Goal: Check status: Check status

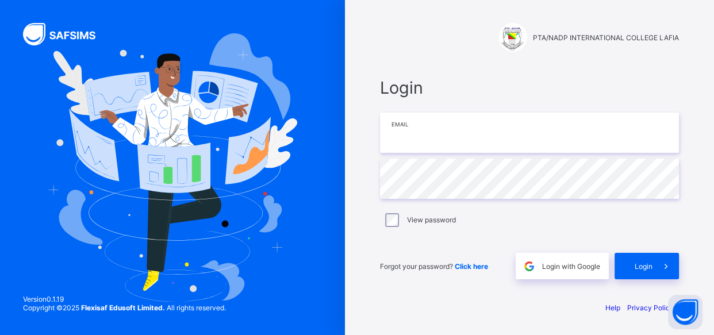
type input "**********"
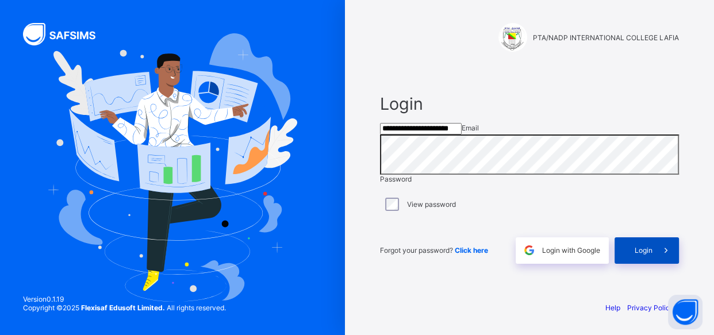
click at [645, 255] on span "Login" at bounding box center [644, 250] width 18 height 9
click at [635, 255] on span "Login" at bounding box center [644, 250] width 18 height 9
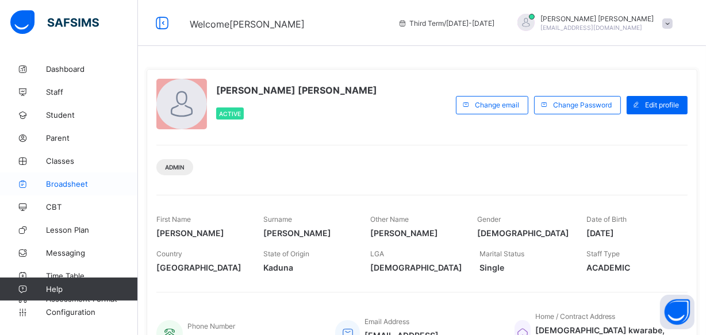
click at [60, 180] on span "Broadsheet" at bounding box center [92, 183] width 92 height 9
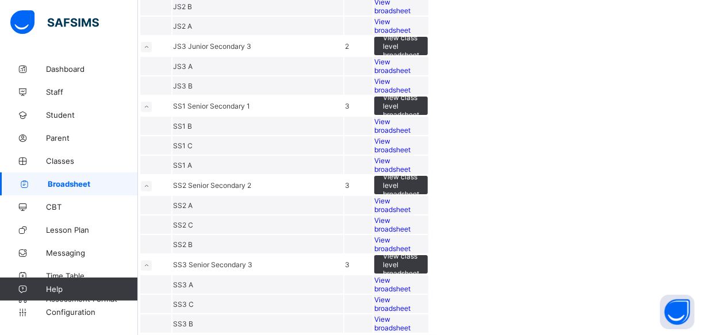
scroll to position [506, 0]
click at [410, 216] on span "View broadsheet" at bounding box center [392, 224] width 36 height 17
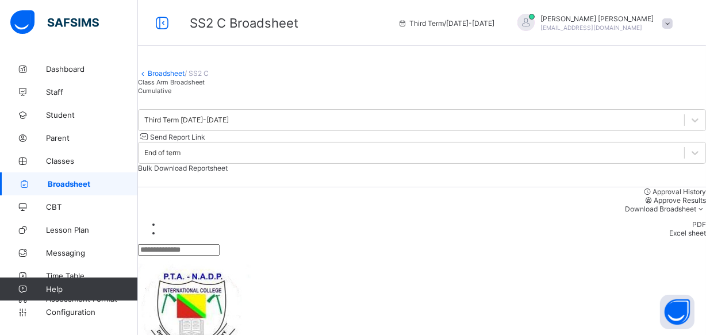
scroll to position [52, 0]
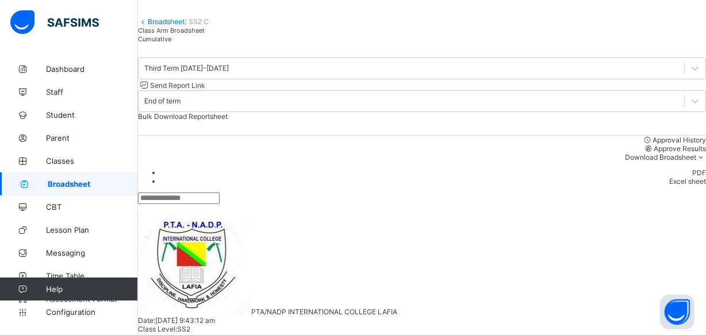
click at [171, 43] on span "Cumulative" at bounding box center [154, 39] width 33 height 8
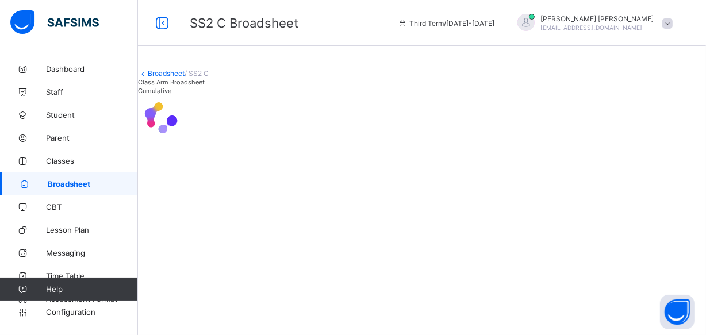
scroll to position [0, 0]
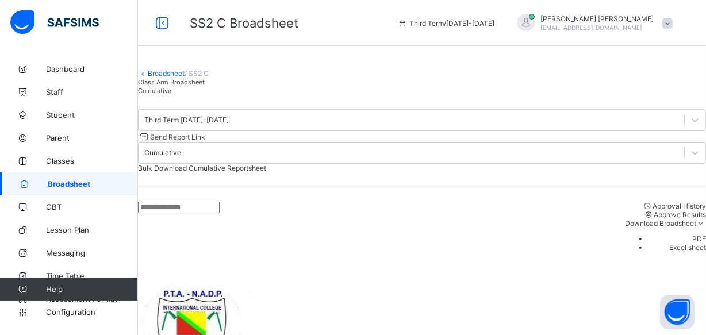
click at [178, 213] on input "text" at bounding box center [179, 207] width 82 height 11
type input "****"
click at [287, 91] on div "Broadsheet / SS2 C Class Arm Broadsheet Cumulative" at bounding box center [422, 75] width 568 height 37
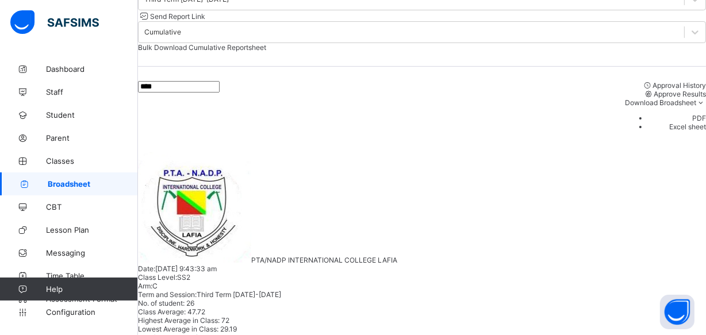
scroll to position [122, 0]
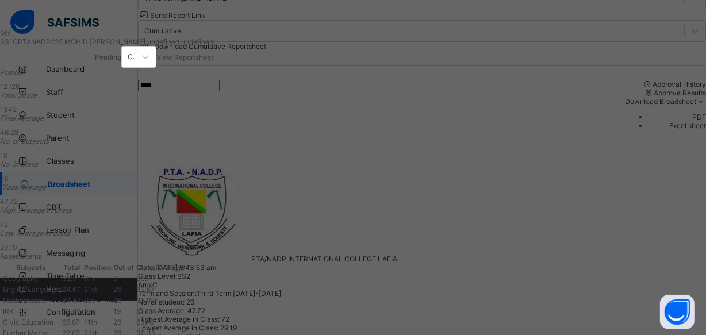
click at [213, 55] on span "View Reportsheet" at bounding box center [184, 57] width 57 height 9
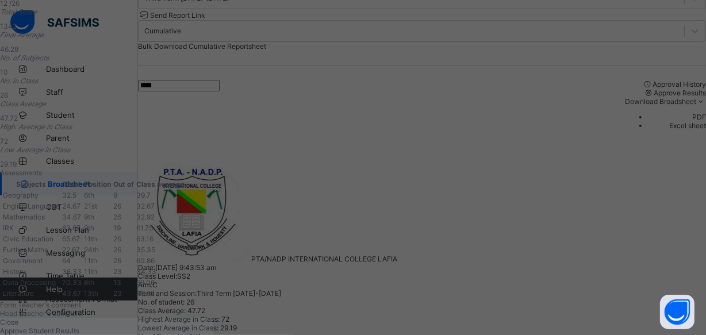
scroll to position [306, 0]
click at [213, 318] on div "Close" at bounding box center [106, 322] width 213 height 9
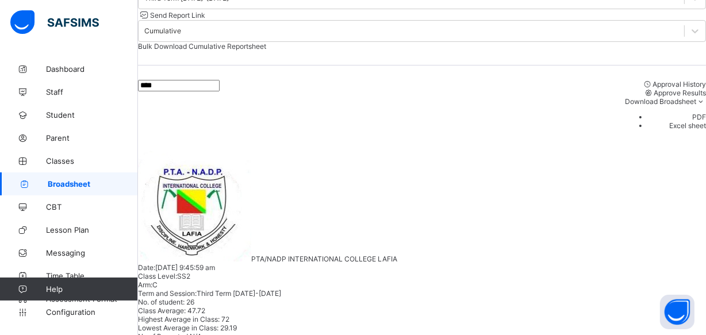
click at [76, 184] on span "Broadsheet" at bounding box center [93, 183] width 90 height 9
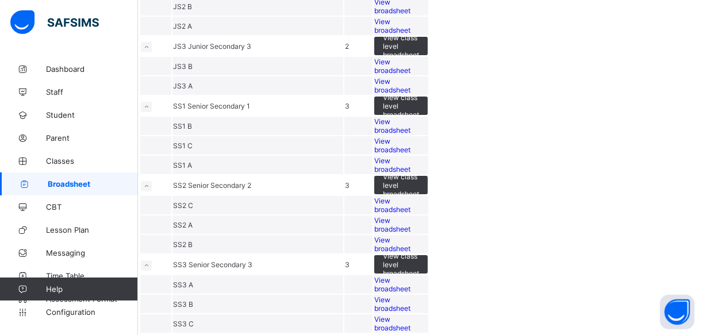
scroll to position [418, 0]
click at [410, 218] on span "View broadsheet" at bounding box center [392, 224] width 36 height 17
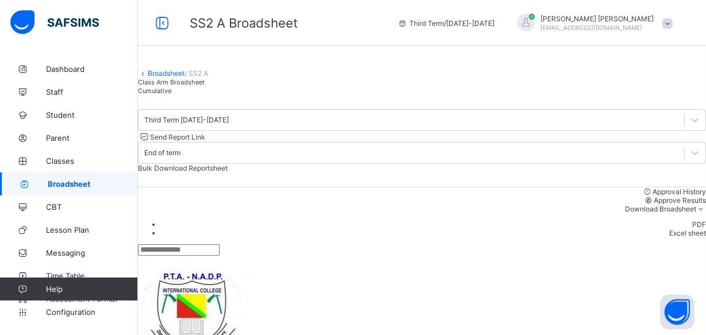
click at [155, 253] on input "text" at bounding box center [179, 249] width 82 height 11
click at [178, 255] on input "****" at bounding box center [179, 249] width 82 height 11
type input "*"
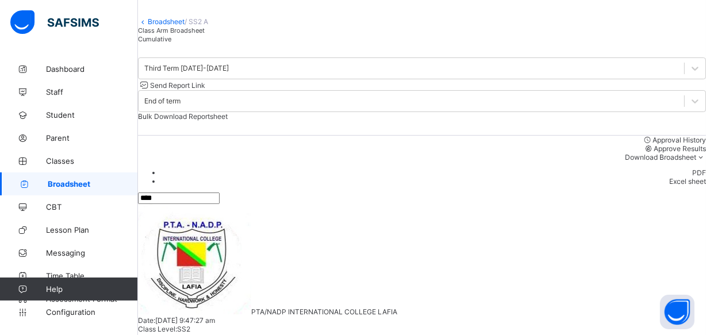
scroll to position [74, 0]
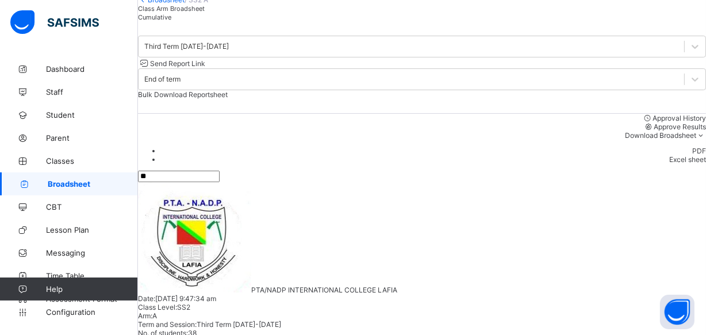
type input "*"
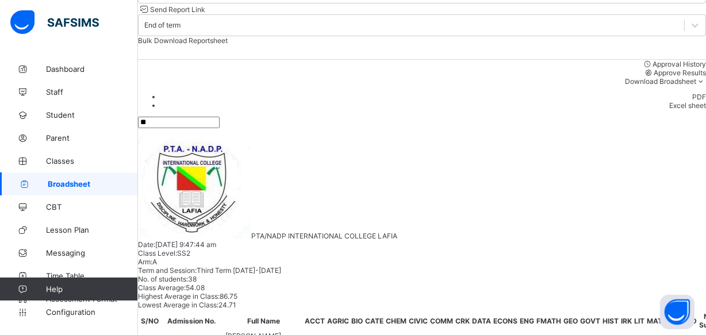
scroll to position [174, 0]
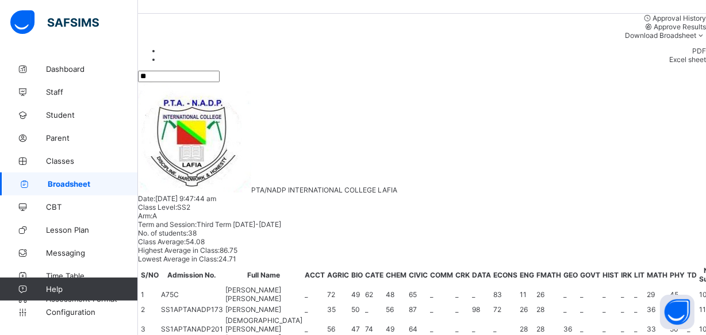
type input "*"
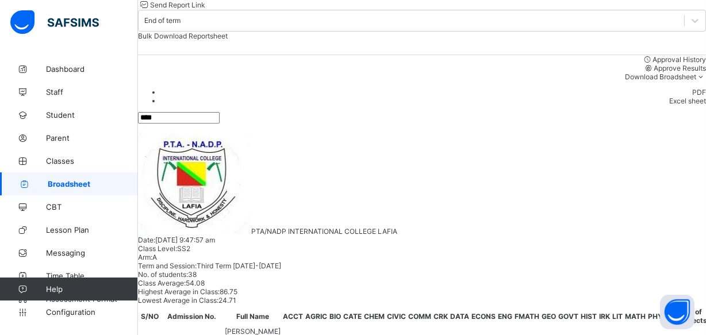
scroll to position [91, 0]
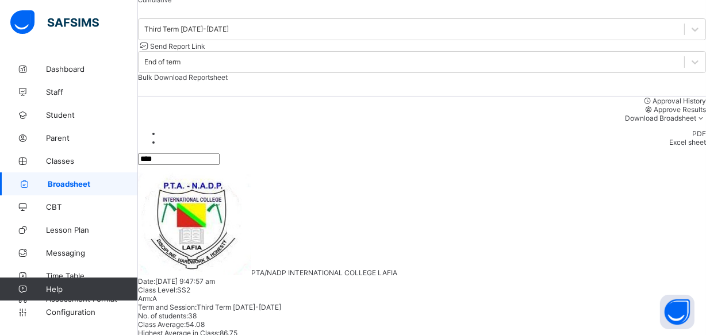
type input "****"
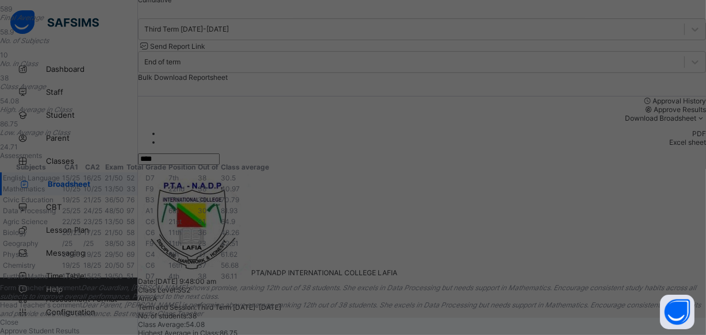
scroll to position [338, 0]
click at [454, 318] on div "Close" at bounding box center [353, 322] width 706 height 9
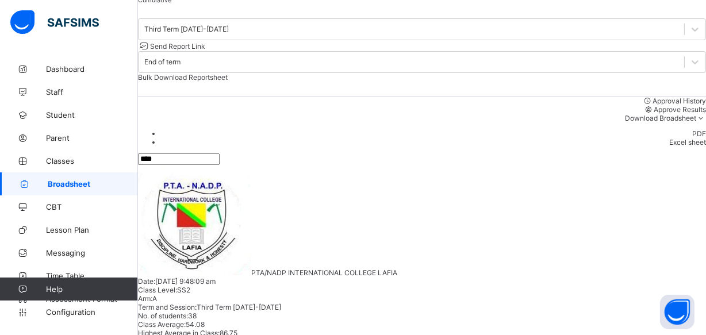
click at [171, 4] on span "Cumulative" at bounding box center [154, 0] width 33 height 8
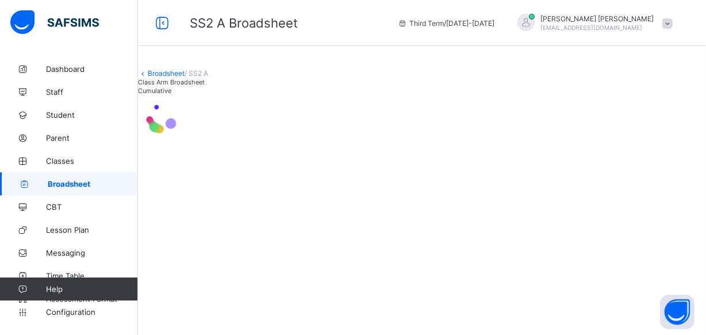
scroll to position [0, 0]
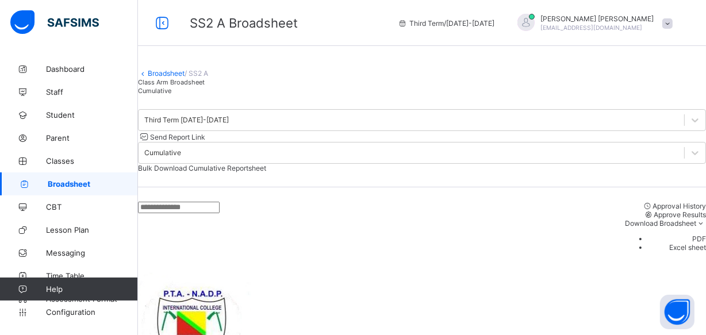
click at [156, 213] on input "text" at bounding box center [179, 207] width 82 height 11
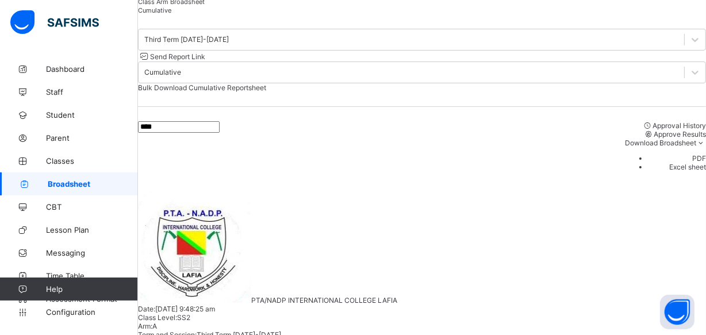
scroll to position [80, 0]
type input "****"
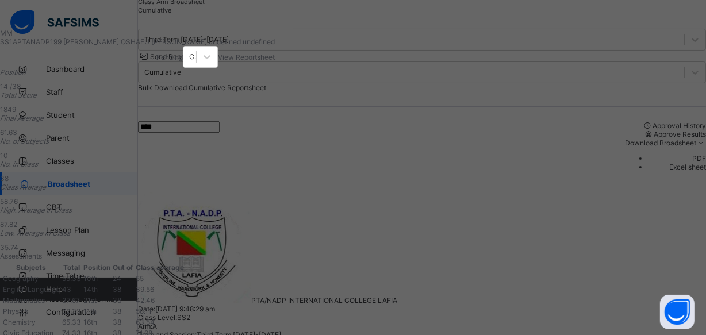
click at [275, 57] on span "View Reportsheet" at bounding box center [246, 57] width 57 height 9
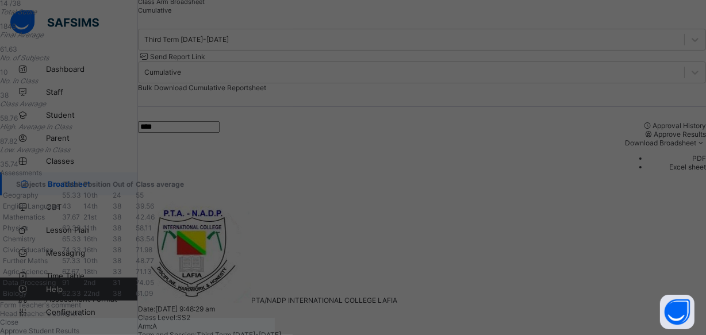
scroll to position [306, 0]
click at [18, 318] on span "Close" at bounding box center [9, 322] width 18 height 9
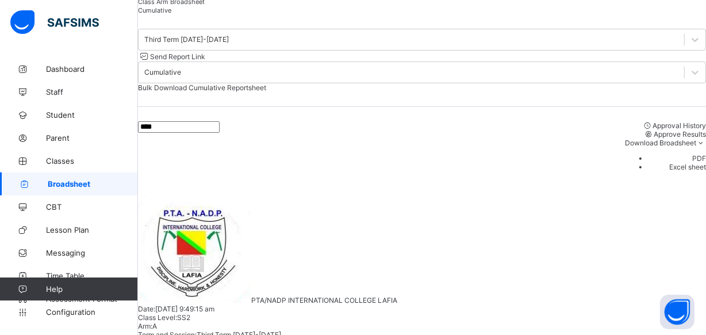
click at [71, 180] on span "Broadsheet" at bounding box center [93, 183] width 90 height 9
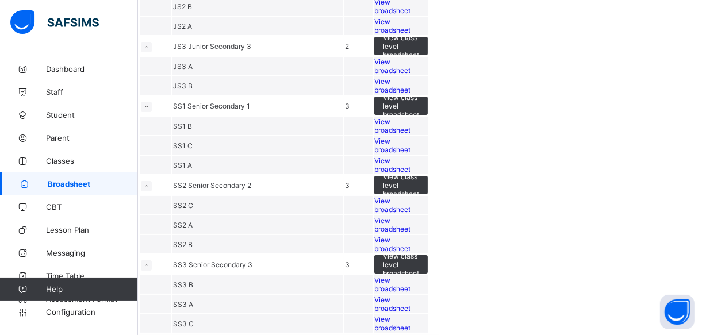
scroll to position [366, 0]
click at [410, 253] on span "View broadsheet" at bounding box center [392, 244] width 36 height 17
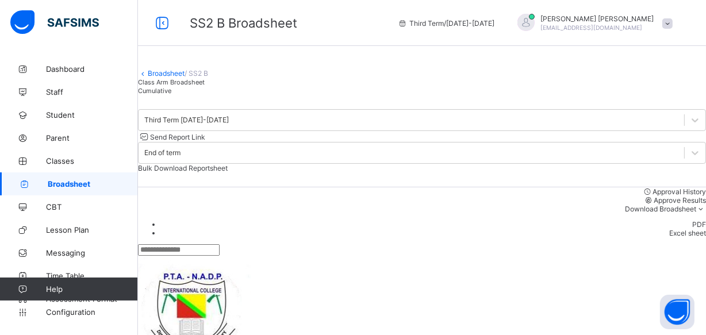
click at [159, 252] on input "text" at bounding box center [179, 249] width 82 height 11
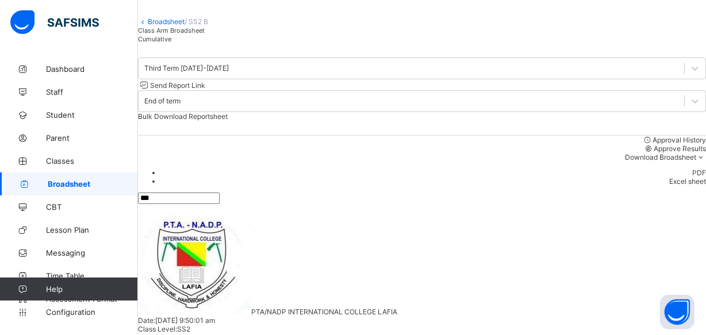
scroll to position [91, 0]
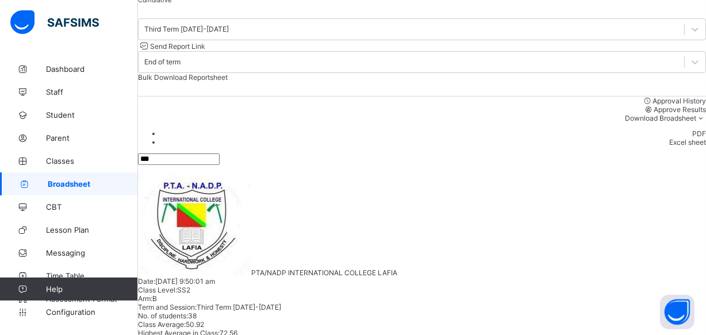
type input "***"
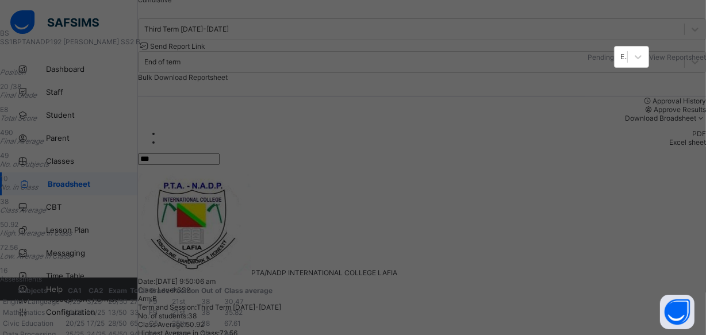
click at [632, 36] on div "BS SS1BPTANADP192 [PERSON_NAME] SALISU SS2 B Pending End of term View Reportshe…" at bounding box center [353, 167] width 706 height 335
click at [649, 60] on span "View Reportsheet" at bounding box center [677, 57] width 57 height 9
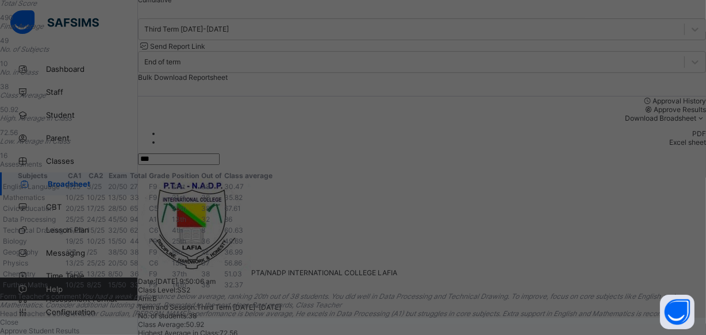
scroll to position [338, 0]
click at [18, 318] on span "Close" at bounding box center [9, 322] width 18 height 9
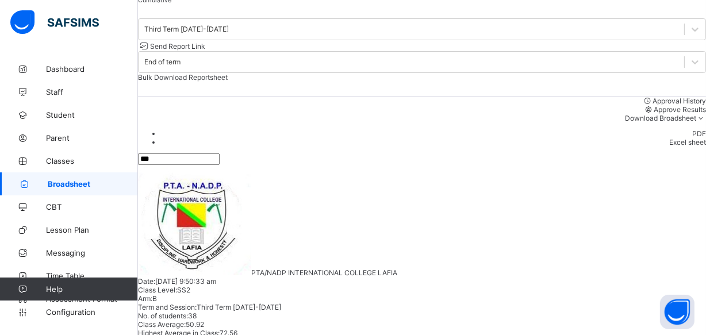
click at [171, 4] on span "Cumulative" at bounding box center [154, 0] width 33 height 8
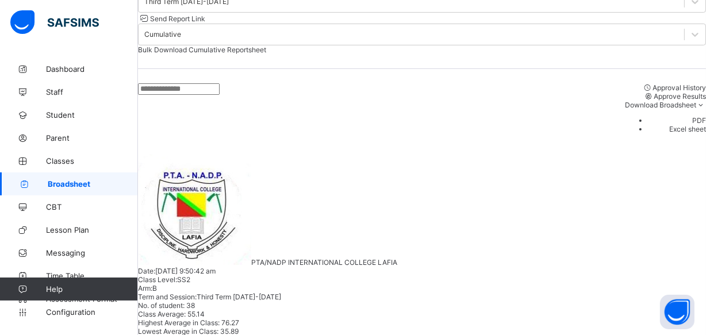
scroll to position [104, 0]
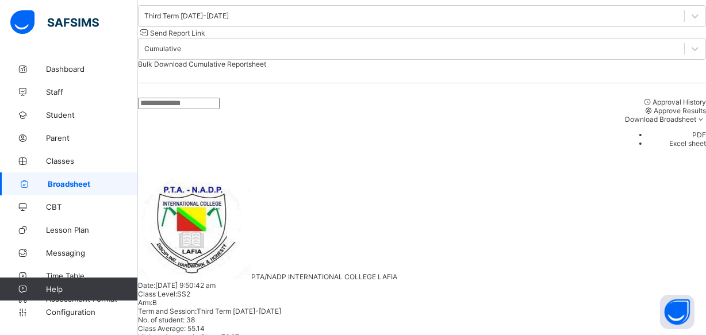
click at [159, 109] on input "text" at bounding box center [179, 103] width 82 height 11
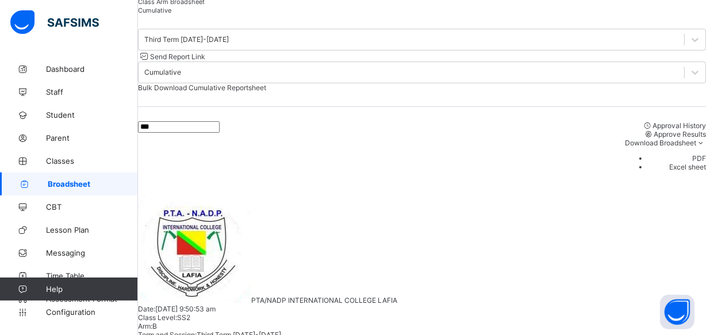
type input "***"
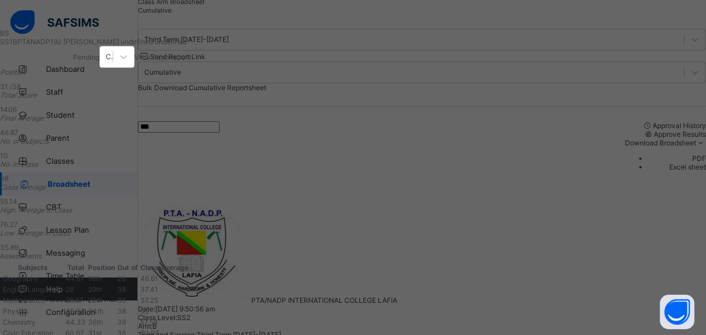
click at [191, 59] on span "View Reportsheet" at bounding box center [163, 57] width 57 height 9
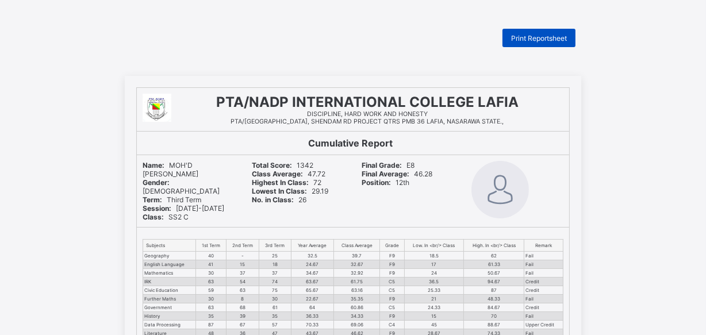
click at [547, 40] on span "Print Reportsheet" at bounding box center [539, 38] width 56 height 9
click at [532, 34] on span "Print Reportsheet" at bounding box center [539, 38] width 56 height 9
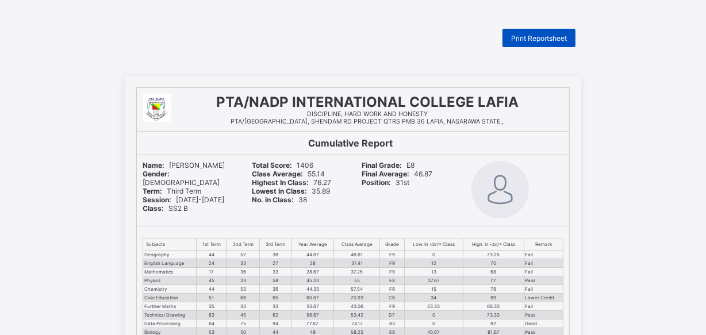
click at [535, 37] on span "Print Reportsheet" at bounding box center [539, 38] width 56 height 9
